Goal: Transaction & Acquisition: Purchase product/service

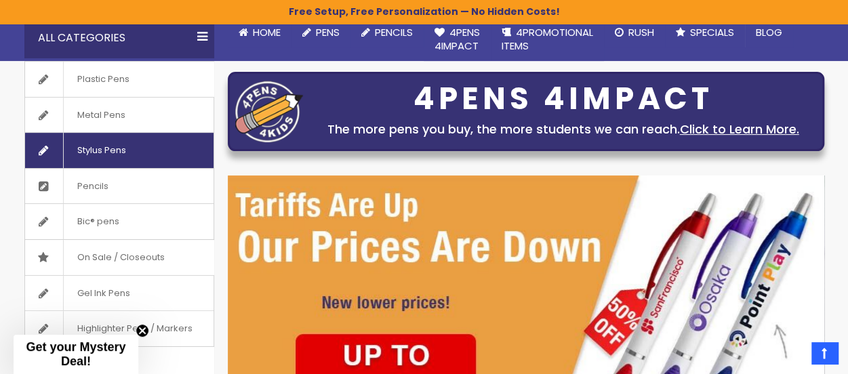
scroll to position [136, 0]
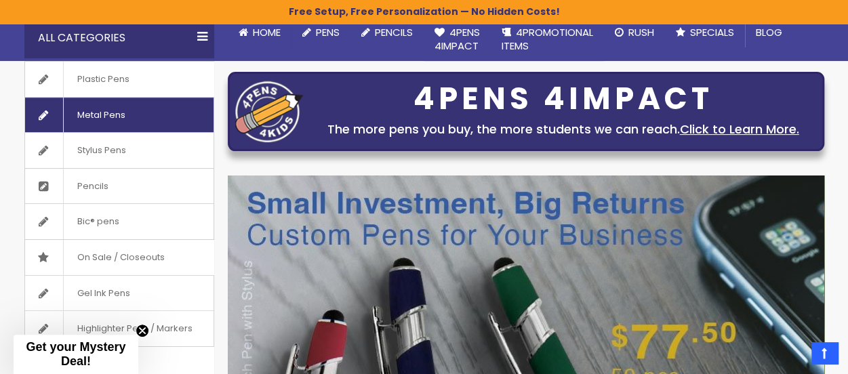
click at [51, 120] on link "Metal Pens" at bounding box center [119, 115] width 188 height 35
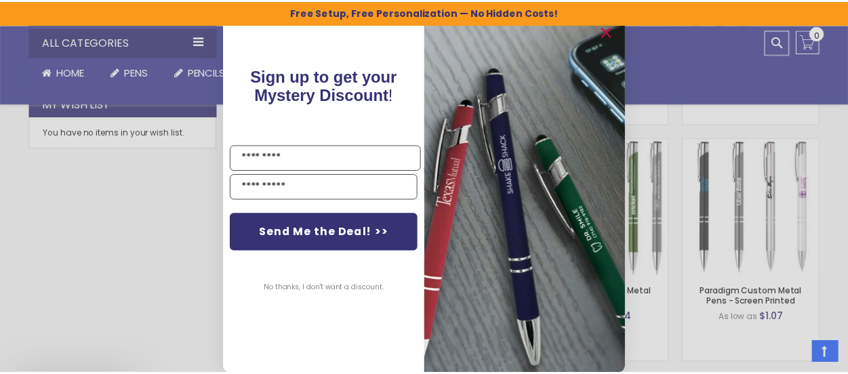
scroll to position [813, 0]
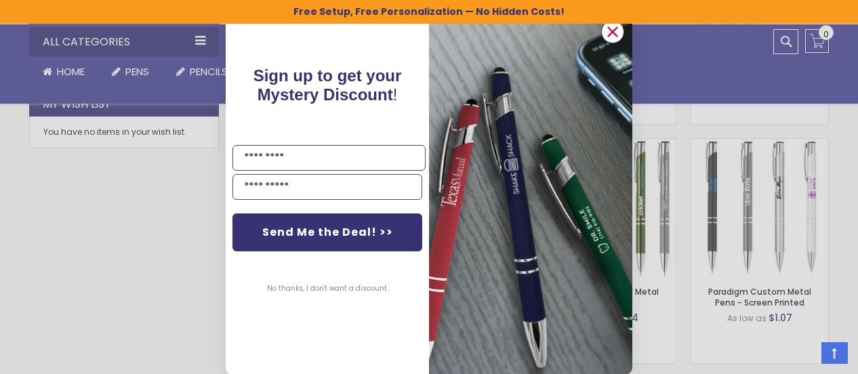
click at [610, 33] on icon "Close dialog" at bounding box center [613, 32] width 9 height 9
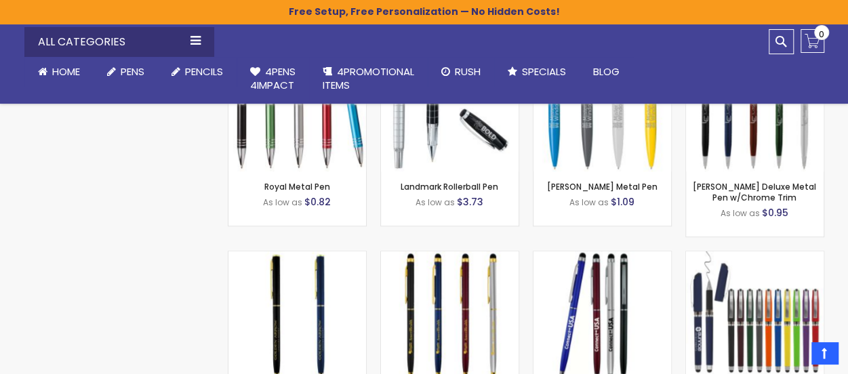
scroll to position [3253, 0]
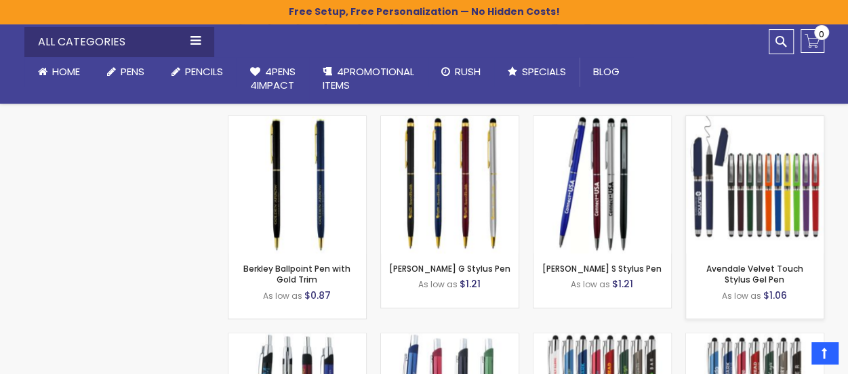
click at [734, 176] on img at bounding box center [755, 185] width 138 height 138
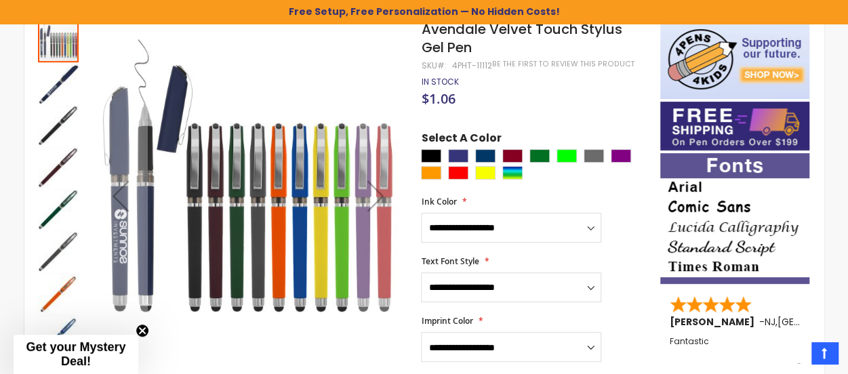
scroll to position [228, 0]
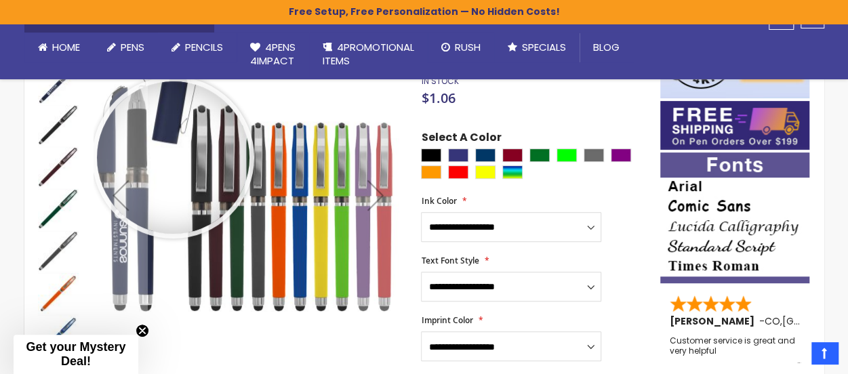
drag, startPoint x: 173, startPoint y: 157, endPoint x: 19, endPoint y: 171, distance: 154.5
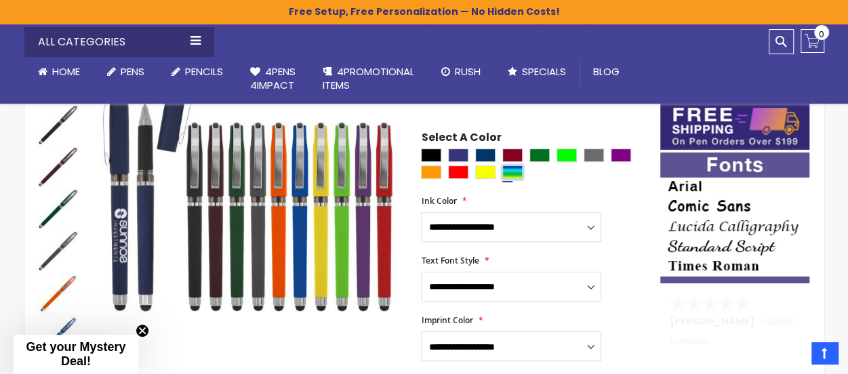
click at [514, 171] on div "Assorted" at bounding box center [512, 172] width 20 height 14
type input "****"
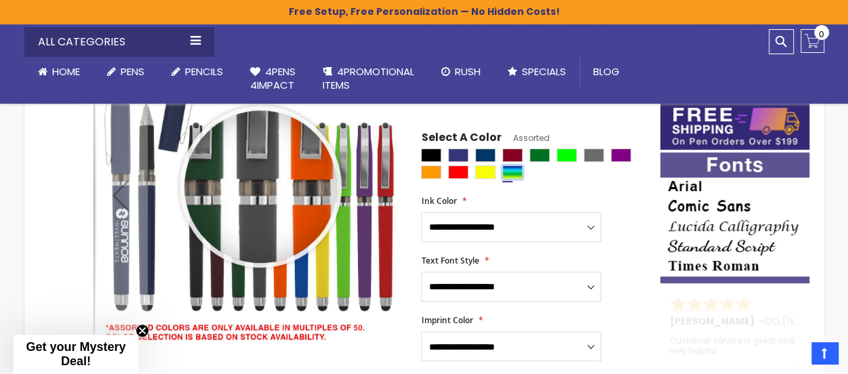
drag, startPoint x: 288, startPoint y: 207, endPoint x: 259, endPoint y: 186, distance: 35.5
click at [259, 186] on div at bounding box center [260, 186] width 153 height 153
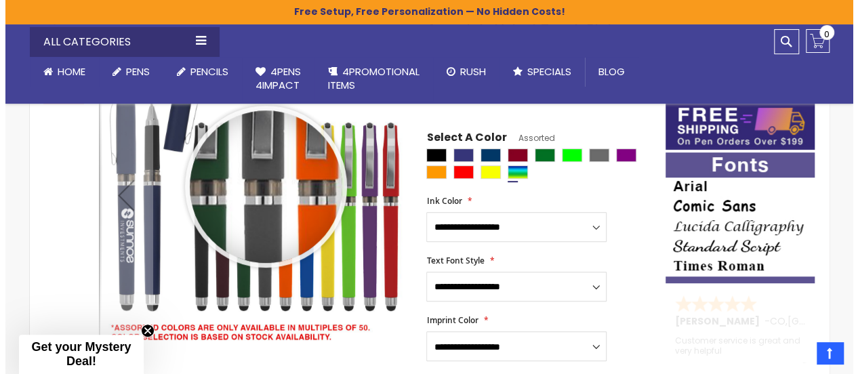
scroll to position [0, 0]
